Goal: Task Accomplishment & Management: Use online tool/utility

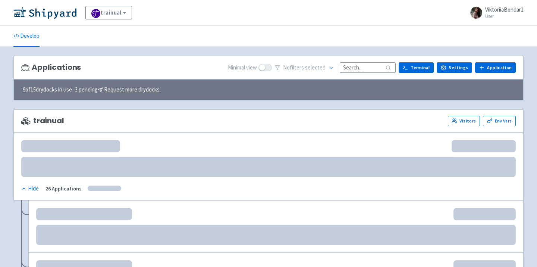
click at [356, 65] on input at bounding box center [368, 67] width 56 height 10
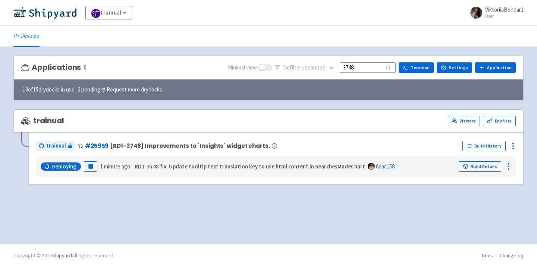
type input "3748"
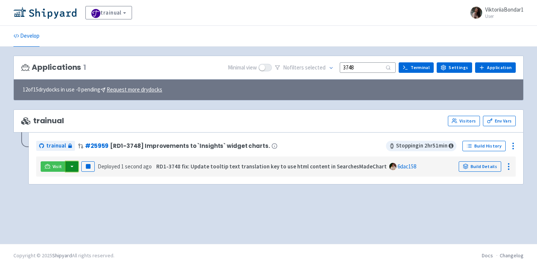
click at [73, 168] on button "button" at bounding box center [72, 166] width 13 height 10
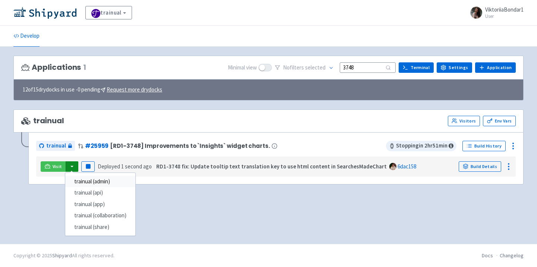
click at [79, 183] on link "trainual (admin)" at bounding box center [100, 182] width 70 height 12
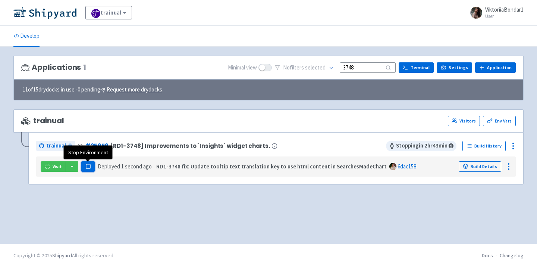
click at [86, 166] on rect "button" at bounding box center [88, 166] width 4 height 4
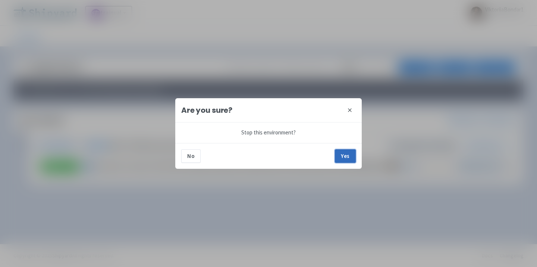
click at [349, 151] on button "Yes" at bounding box center [345, 155] width 21 height 13
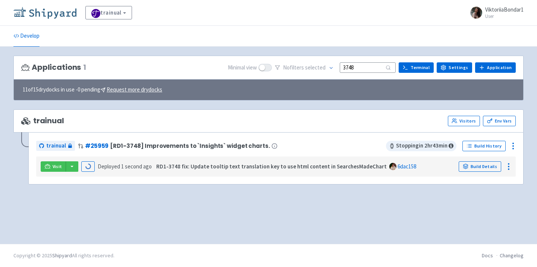
click at [50, 12] on img at bounding box center [44, 13] width 63 height 12
